Goal: Transaction & Acquisition: Purchase product/service

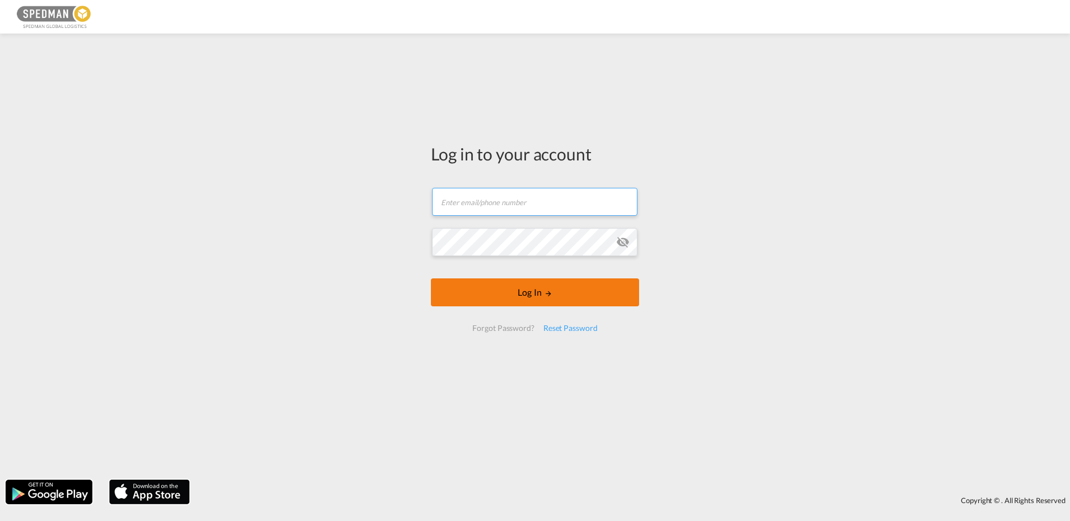
type input "[EMAIL_ADDRESS][DOMAIN_NAME]"
click at [523, 299] on button "Log In" at bounding box center [535, 293] width 208 height 28
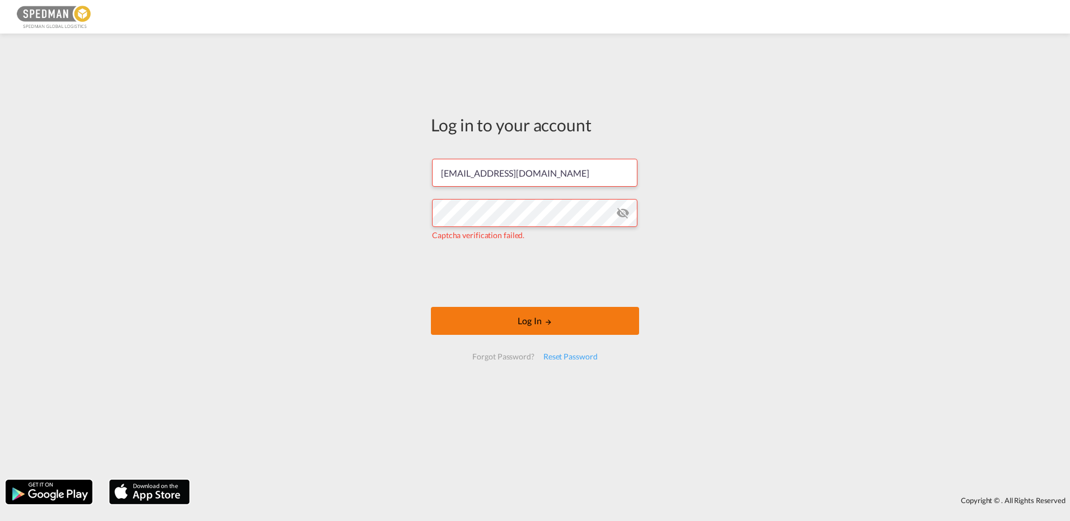
click at [561, 326] on button "Log In" at bounding box center [535, 321] width 208 height 28
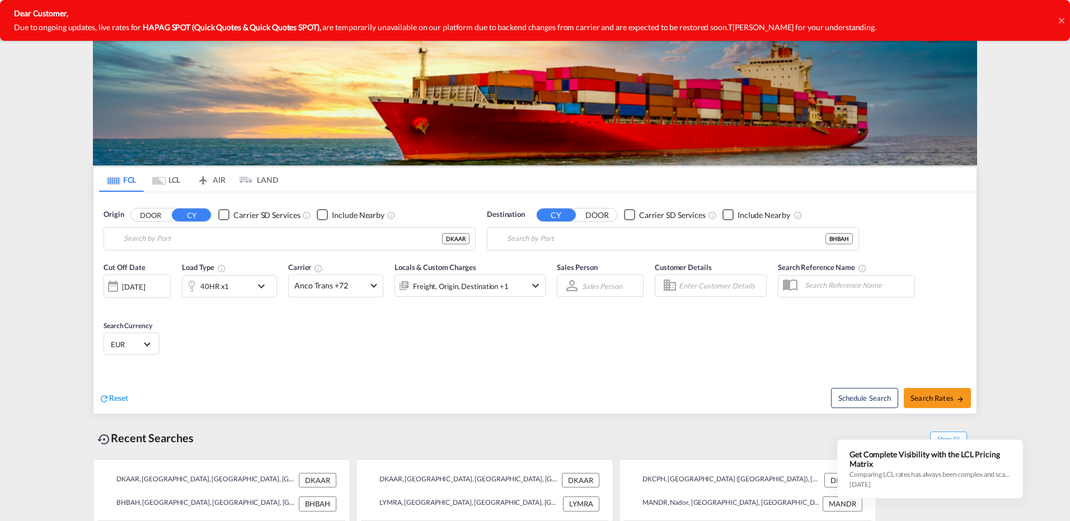
type input "[GEOGRAPHIC_DATA], [GEOGRAPHIC_DATA]"
click at [609, 234] on input "[GEOGRAPHIC_DATA], BHBAH" at bounding box center [666, 238] width 318 height 17
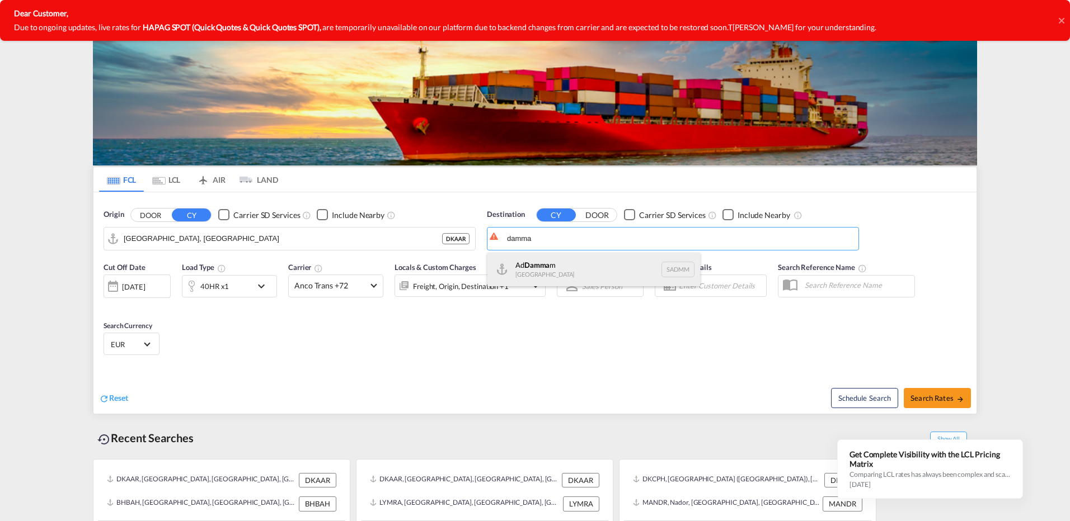
click at [533, 269] on div "Ad Damma m [GEOGRAPHIC_DATA] [GEOGRAPHIC_DATA]" at bounding box center [593, 270] width 213 height 34
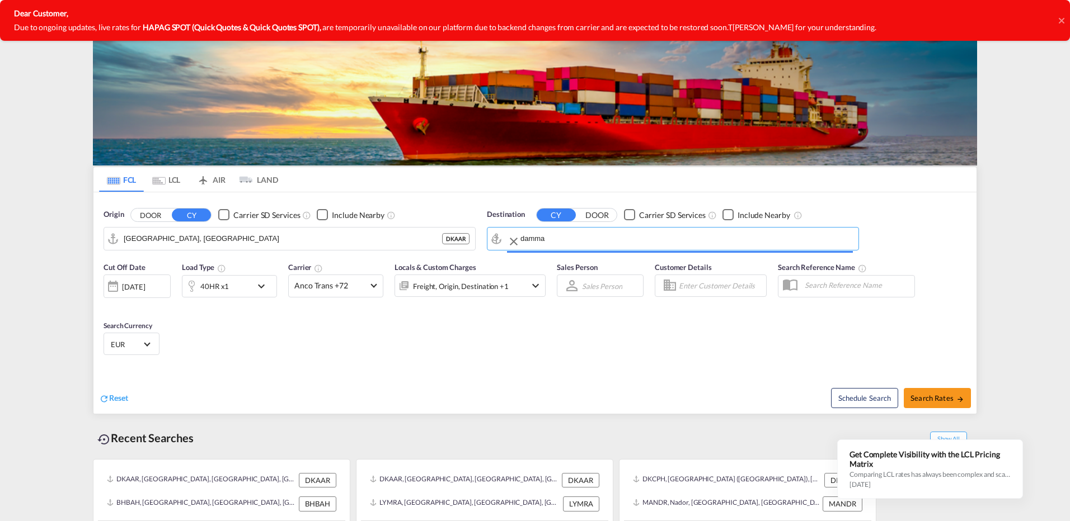
type input "Ad Dammam, SADMM"
click at [221, 294] on div "40HR x1" at bounding box center [214, 287] width 29 height 16
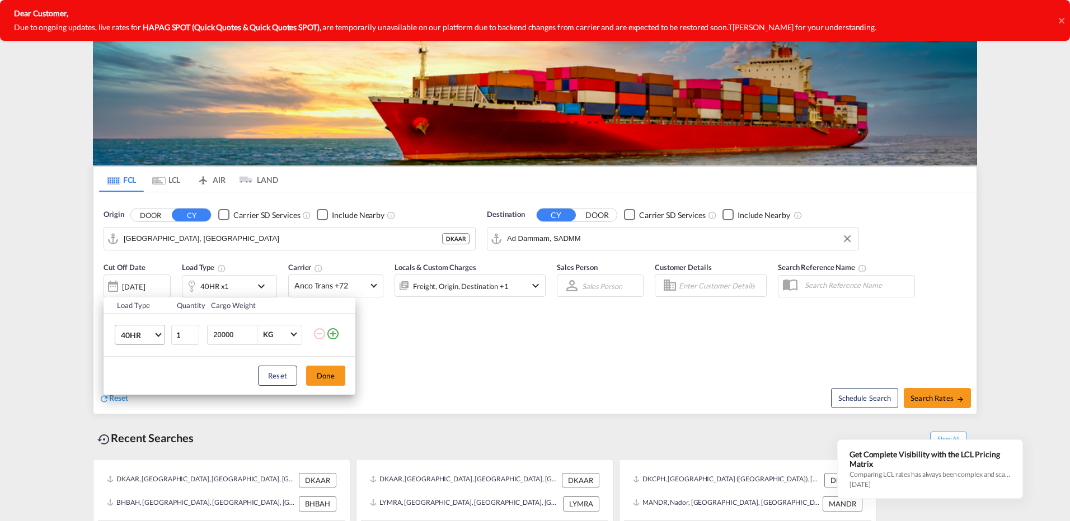
click at [151, 330] on span "40HR" at bounding box center [137, 335] width 32 height 11
type md-option "40HR"
type md-option "20GP"
click at [140, 284] on md-option "20GP" at bounding box center [150, 276] width 76 height 27
drag, startPoint x: 242, startPoint y: 337, endPoint x: 114, endPoint y: 332, distance: 128.2
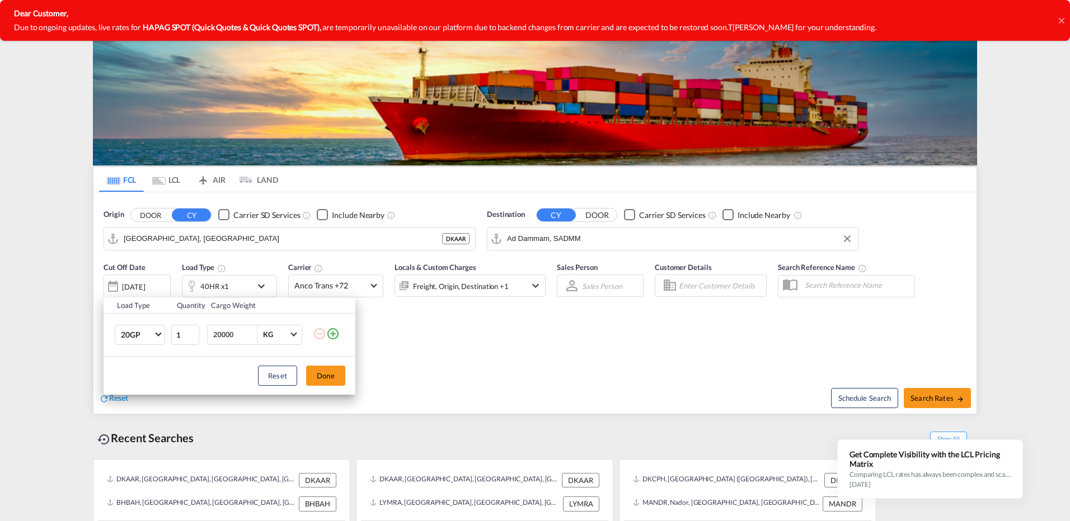
click at [121, 334] on tr "20GP 1 20000 KG KG" at bounding box center [229, 334] width 252 height 43
type input "6500"
click at [333, 373] on button "Done" at bounding box center [325, 376] width 39 height 20
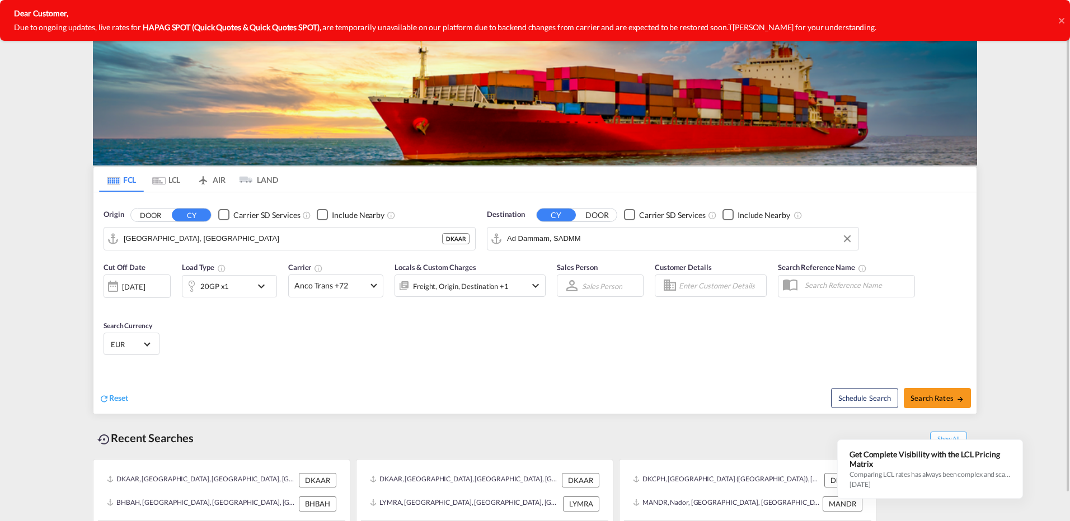
click at [123, 341] on span "EUR" at bounding box center [126, 345] width 31 height 10
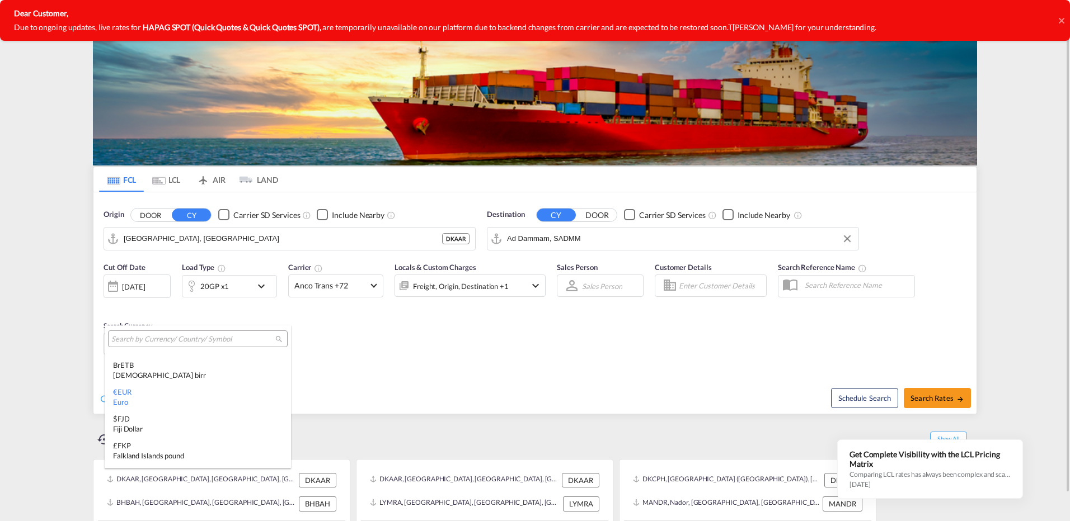
type md-option "EUR"
type md-option "MRU"
type md-option "UGX"
click at [151, 341] on input "search" at bounding box center [193, 340] width 164 height 10
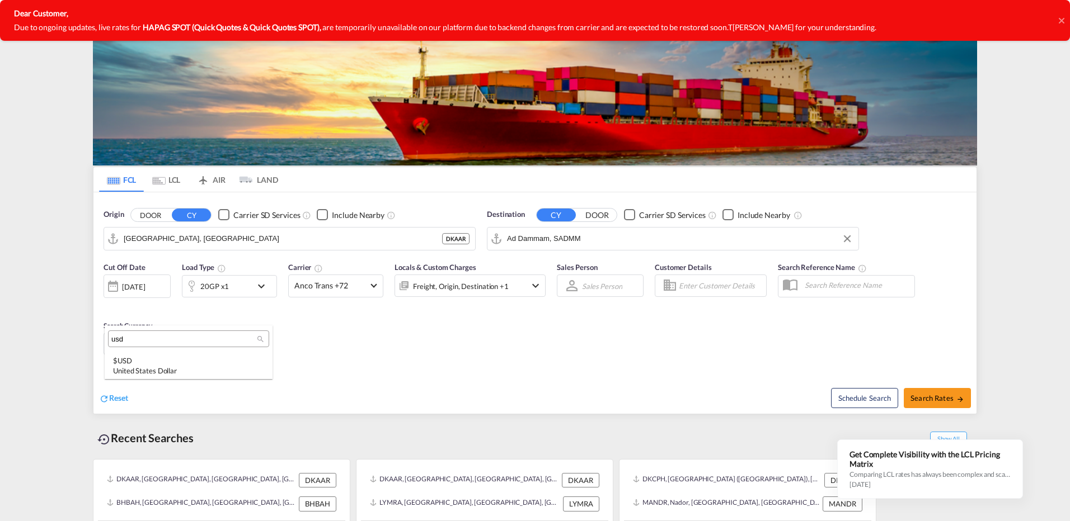
scroll to position [0, 0]
type input "usd"
click at [133, 364] on div "$ USD United States Dollar" at bounding box center [188, 366] width 151 height 20
click at [922, 396] on span "Search Rates" at bounding box center [937, 398] width 54 height 9
type input "DKAAR to SADMM / [DATE]"
